Goal: Task Accomplishment & Management: Manage account settings

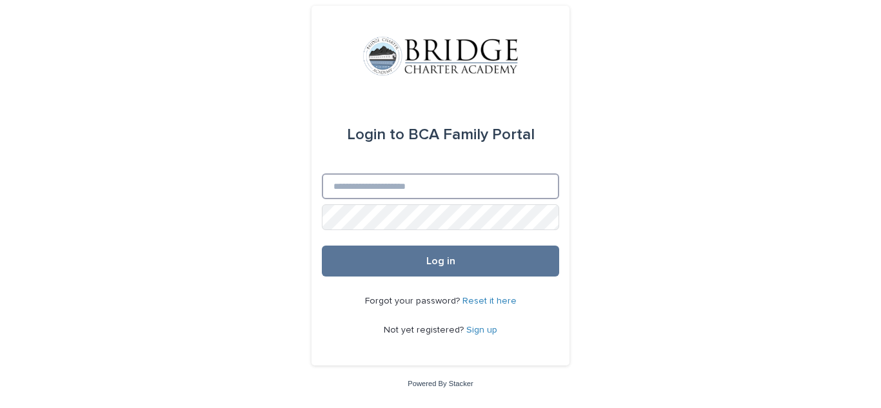
click at [427, 184] on input "Email" at bounding box center [440, 187] width 237 height 26
click at [736, 222] on div "Login to BCA Family Portal Email Password Log in Forgot your password? Reset it…" at bounding box center [440, 204] width 881 height 408
click at [521, 194] on input "Email" at bounding box center [440, 187] width 237 height 26
type input "**********"
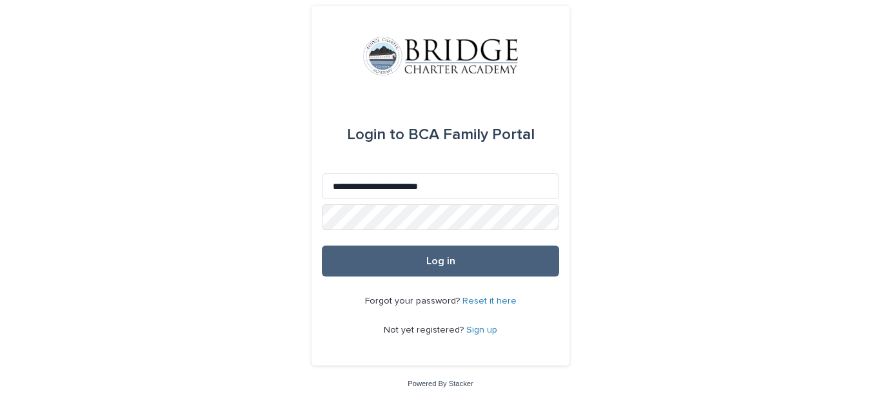
click at [444, 258] on span "Log in" at bounding box center [440, 261] width 29 height 10
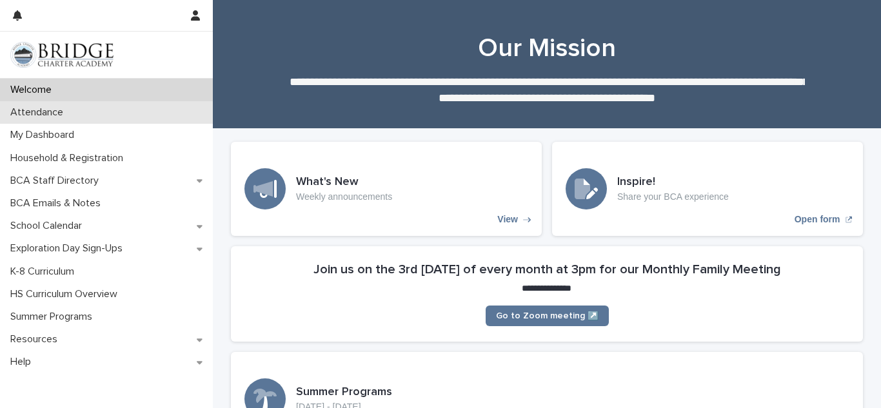
click at [99, 110] on div "Attendance" at bounding box center [106, 112] width 213 height 23
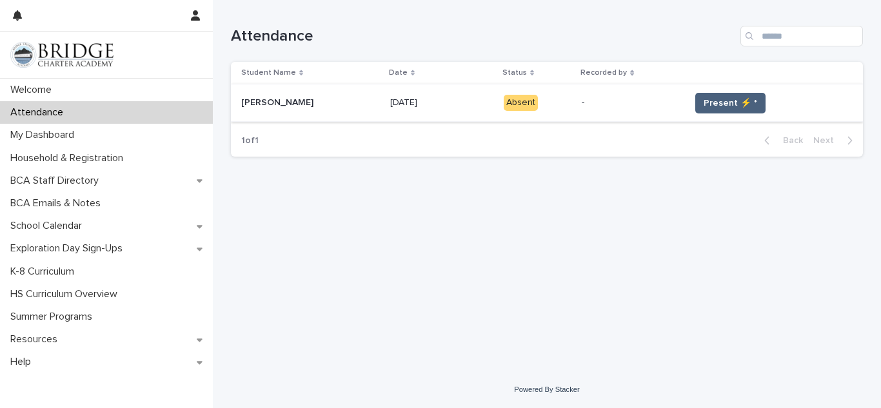
click at [734, 100] on span "Present ⚡ *" at bounding box center [731, 103] width 54 height 13
click at [721, 103] on span "Present ⚡ *" at bounding box center [731, 103] width 54 height 13
